Goal: Information Seeking & Learning: Learn about a topic

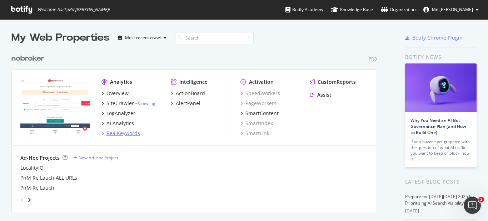
click at [118, 136] on div "RealKeywords" at bounding box center [123, 133] width 34 height 7
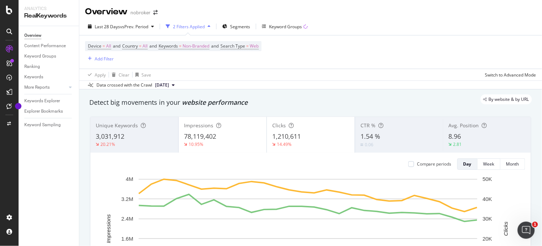
click at [360, 43] on div "Device = All and Country = All and Keywords = Non-Branded and Search Type = Web…" at bounding box center [310, 51] width 451 height 33
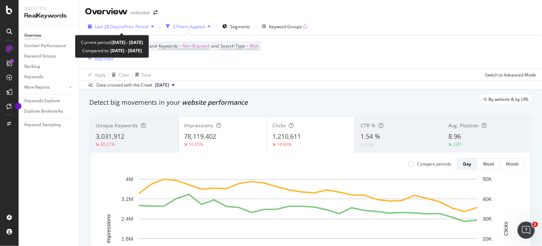
click at [132, 24] on span "vs Prev. Period" at bounding box center [134, 27] width 28 height 6
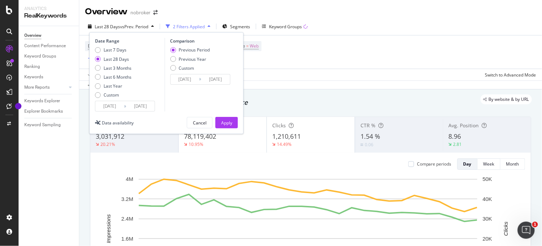
click at [150, 105] on input "[DATE]" at bounding box center [140, 106] width 29 height 10
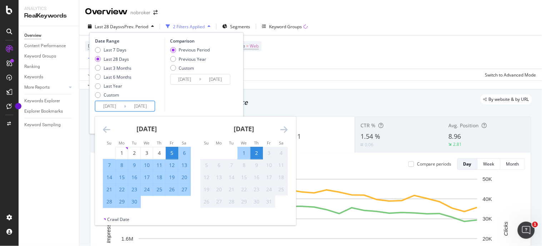
click at [304, 58] on div "Device = All and Country = All and Keywords = Non-Branded and Search Type = Web…" at bounding box center [310, 51] width 451 height 33
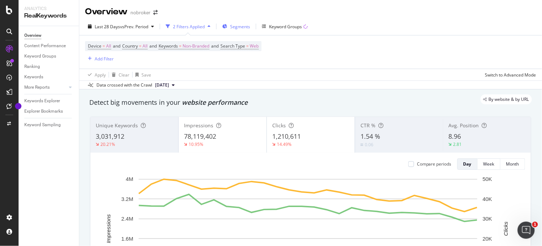
click at [235, 27] on span "Segments" at bounding box center [240, 27] width 20 height 6
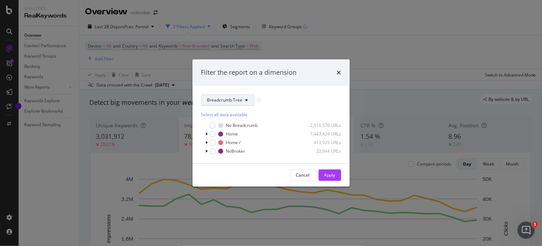
click at [237, 102] on span "Breadcrumb Tree" at bounding box center [224, 100] width 35 height 6
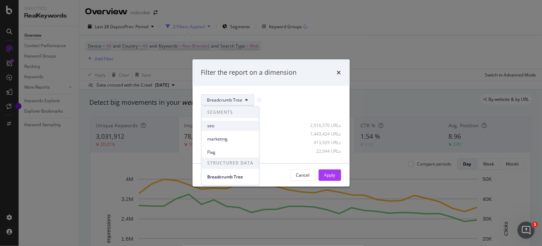
click at [227, 126] on span "seo" at bounding box center [230, 126] width 46 height 6
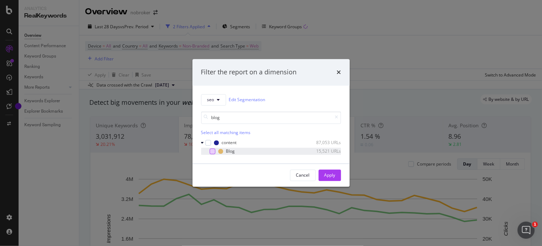
type input "blog"
click at [212, 153] on div "modal" at bounding box center [213, 151] width 6 height 6
click at [329, 174] on div "Apply" at bounding box center [329, 175] width 11 height 6
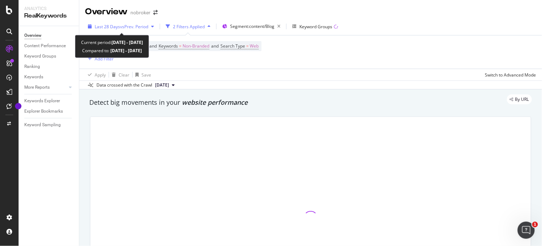
click at [131, 26] on span "vs Prev. Period" at bounding box center [134, 27] width 28 height 6
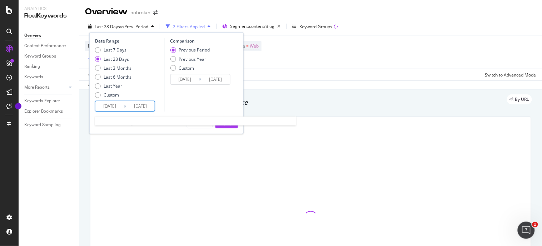
click at [119, 105] on input "[DATE]" at bounding box center [109, 106] width 29 height 10
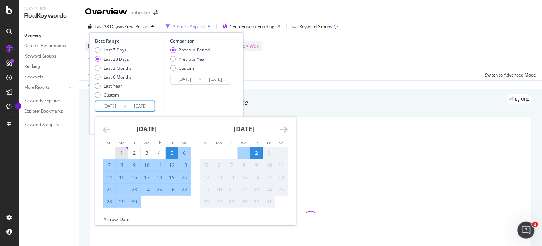
click at [121, 154] on div "1" at bounding box center [122, 152] width 12 height 7
type input "[DATE]"
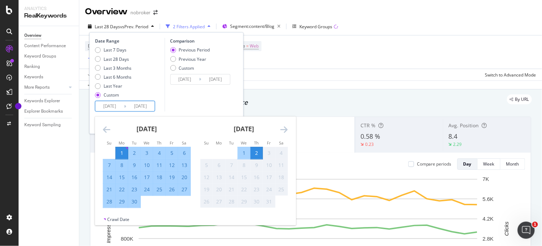
click at [131, 201] on div "30" at bounding box center [134, 201] width 12 height 7
type input "[DATE]"
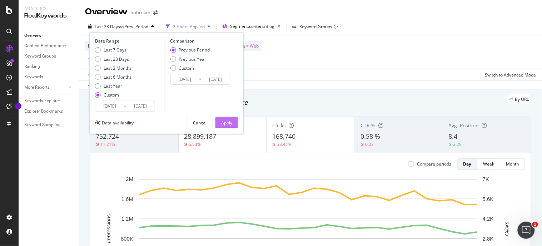
click at [228, 119] on div "Apply" at bounding box center [226, 122] width 11 height 11
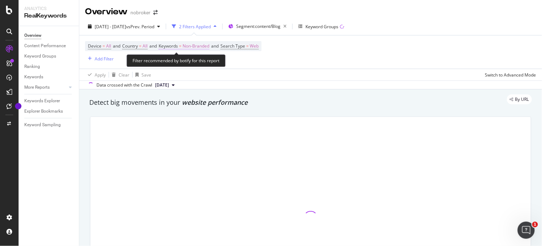
click at [199, 46] on span "Non-Branded" at bounding box center [196, 46] width 27 height 10
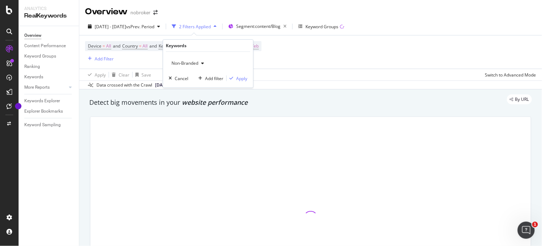
click at [193, 61] on span "Non-Branded" at bounding box center [184, 63] width 30 height 6
click at [188, 60] on span "Non-Branded" at bounding box center [184, 63] width 30 height 6
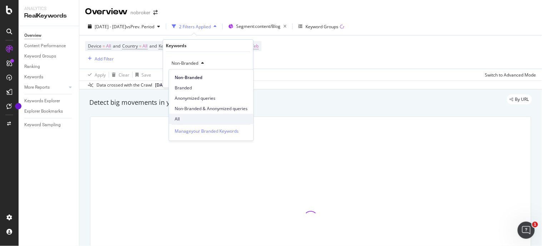
click at [186, 117] on span "All" at bounding box center [211, 119] width 73 height 6
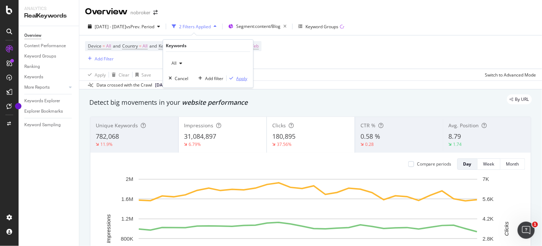
click at [237, 75] on div "Apply" at bounding box center [241, 78] width 11 height 6
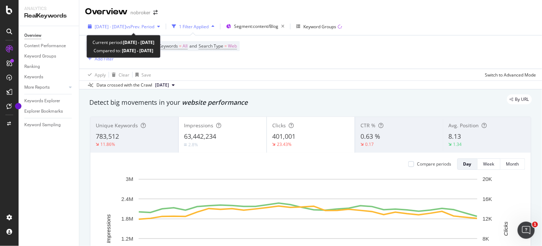
click at [126, 29] on span "[DATE] - [DATE]" at bounding box center [110, 27] width 31 height 6
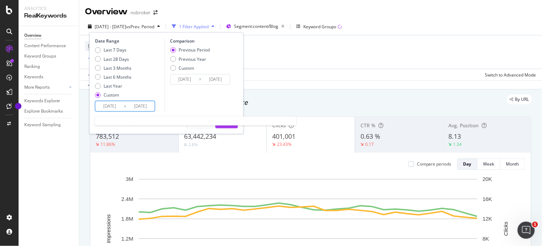
click at [119, 109] on input "[DATE]" at bounding box center [109, 106] width 29 height 10
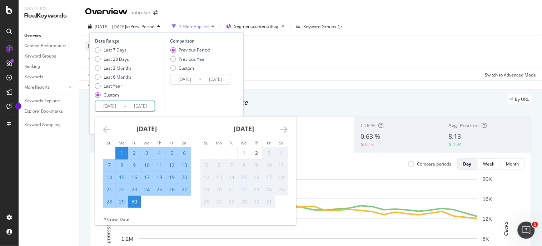
click at [103, 130] on icon "Move backward to switch to the previous month." at bounding box center [107, 129] width 8 height 9
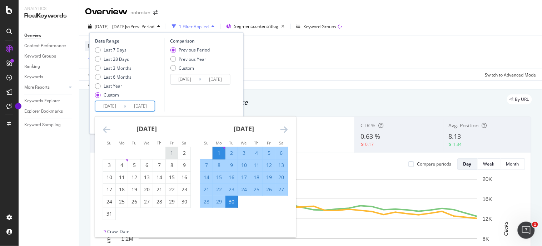
click at [174, 156] on div "1" at bounding box center [172, 152] width 12 height 7
type input "[DATE]"
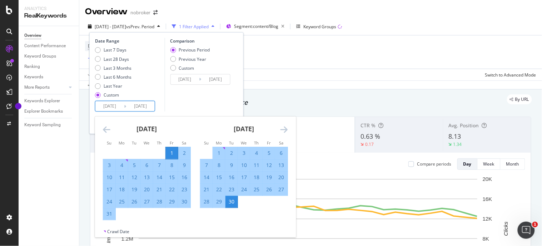
click at [109, 215] on div "31" at bounding box center [109, 213] width 12 height 7
type input "[DATE]"
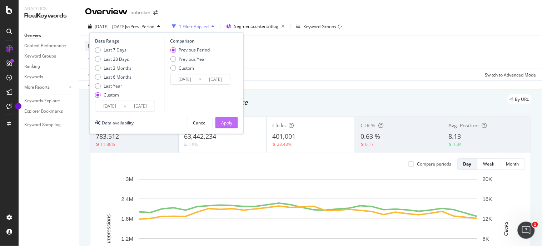
click at [229, 124] on div "Apply" at bounding box center [226, 123] width 11 height 6
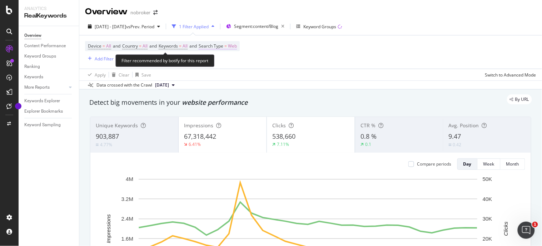
click at [237, 47] on span "Web" at bounding box center [232, 46] width 9 height 10
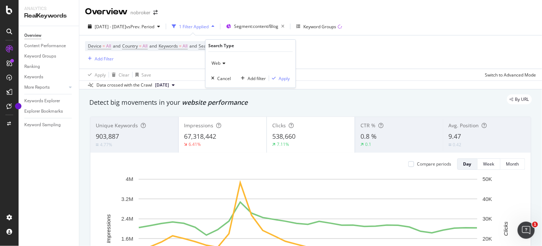
click at [213, 64] on span "Web" at bounding box center [215, 63] width 9 height 6
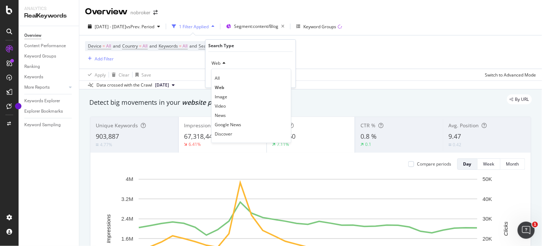
click at [401, 53] on div "Device = All and Country = All and Keywords = All and Search Type = Web Add Fil…" at bounding box center [310, 51] width 451 height 33
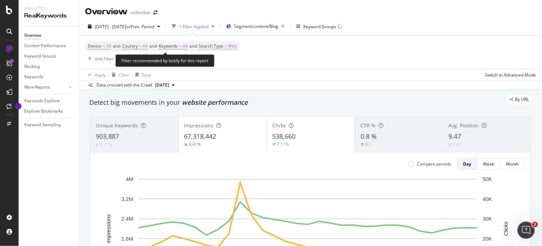
click at [237, 48] on span "Web" at bounding box center [232, 46] width 9 height 10
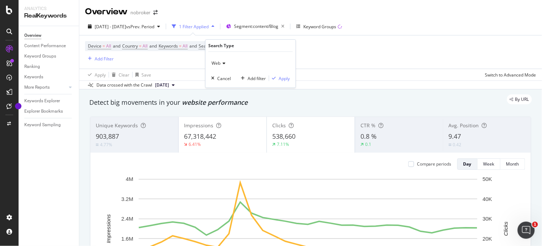
click at [213, 63] on span "Web" at bounding box center [215, 63] width 9 height 6
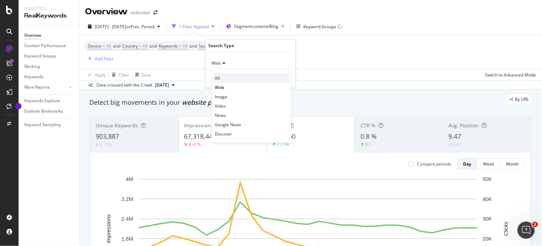
click at [226, 80] on div "All" at bounding box center [251, 77] width 76 height 9
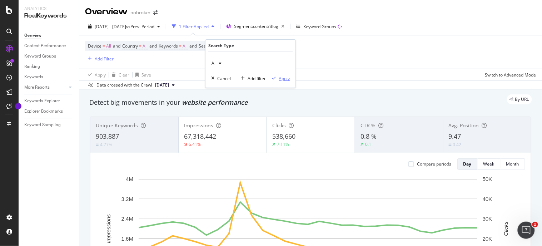
click at [280, 79] on div "Apply" at bounding box center [284, 78] width 11 height 6
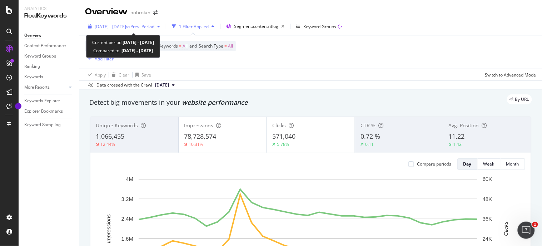
click at [154, 24] on span "vs Prev. Period" at bounding box center [140, 27] width 28 height 6
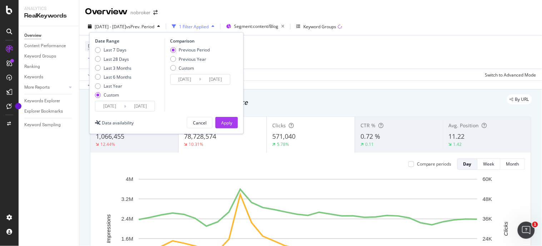
click at [301, 48] on div "Device = All and Country = All and Keywords = All and Search Type = All Add Fil…" at bounding box center [310, 51] width 451 height 33
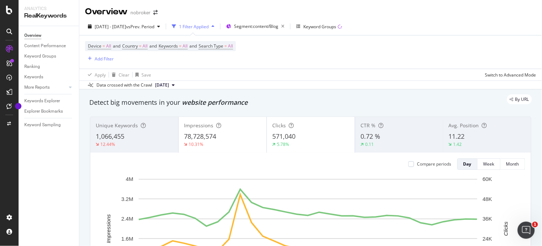
click at [404, 26] on div "[DATE] - [DATE] vs Prev. Period 1 Filter Applied Segment: content/Blog Keyword …" at bounding box center [310, 28] width 463 height 14
click at [94, 57] on div "button" at bounding box center [90, 58] width 10 height 4
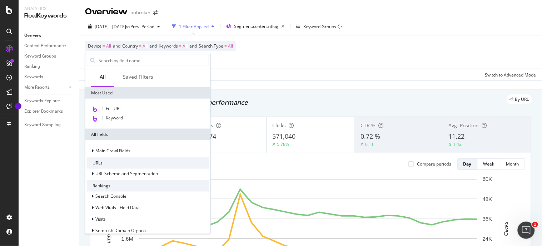
click at [94, 57] on div at bounding box center [92, 60] width 11 height 11
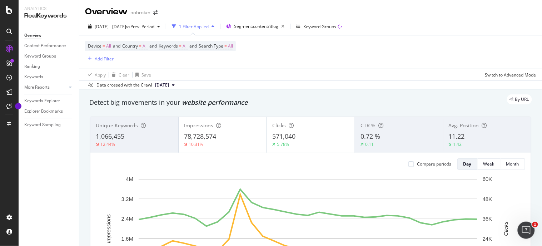
click at [415, 55] on div "Device = All and Country = All and Keywords = All and Search Type = All Add Fil…" at bounding box center [310, 51] width 451 height 33
